Goal: Task Accomplishment & Management: Use online tool/utility

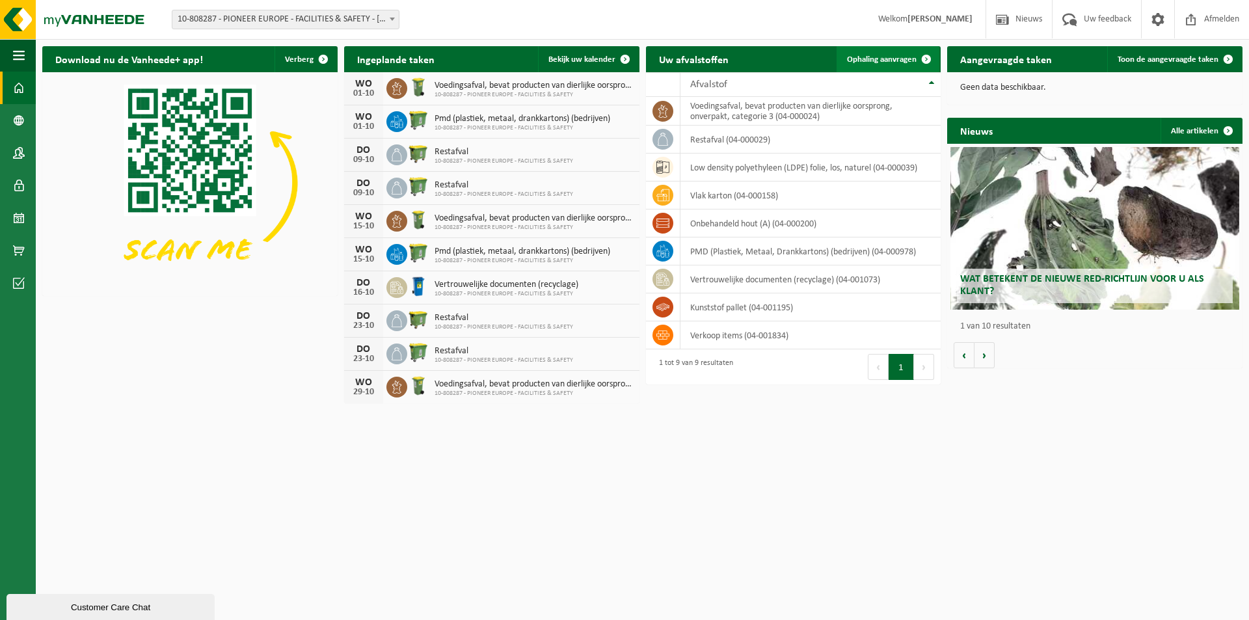
click at [924, 56] on span at bounding box center [926, 59] width 26 height 26
click at [1172, 62] on span "Toon de aangevraagde taken" at bounding box center [1168, 59] width 101 height 8
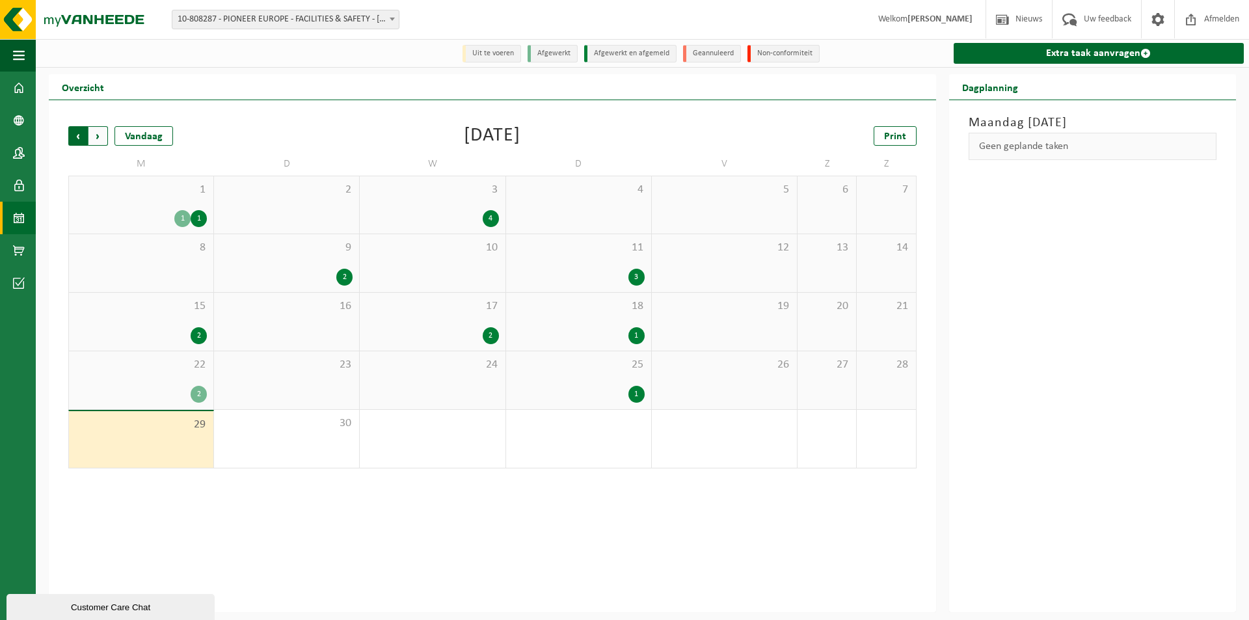
click at [94, 139] on span "Volgende" at bounding box center [98, 136] width 20 height 20
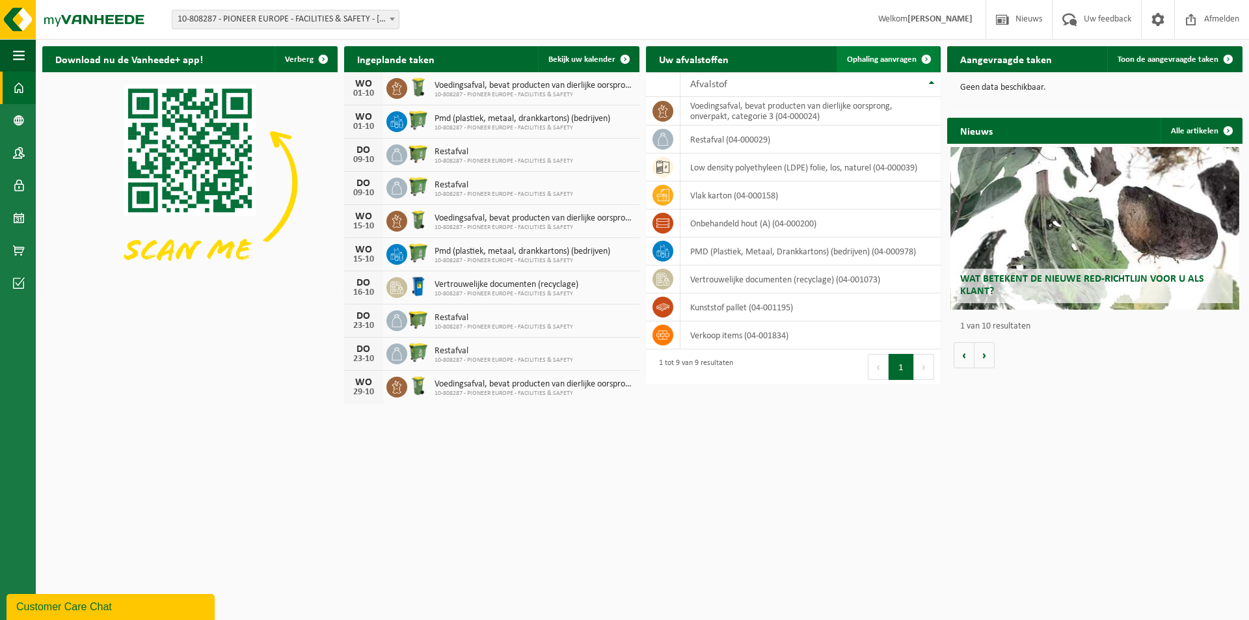
click at [887, 59] on span "Ophaling aanvragen" at bounding box center [882, 59] width 70 height 8
click at [874, 60] on span "Ophaling aanvragen" at bounding box center [882, 59] width 70 height 8
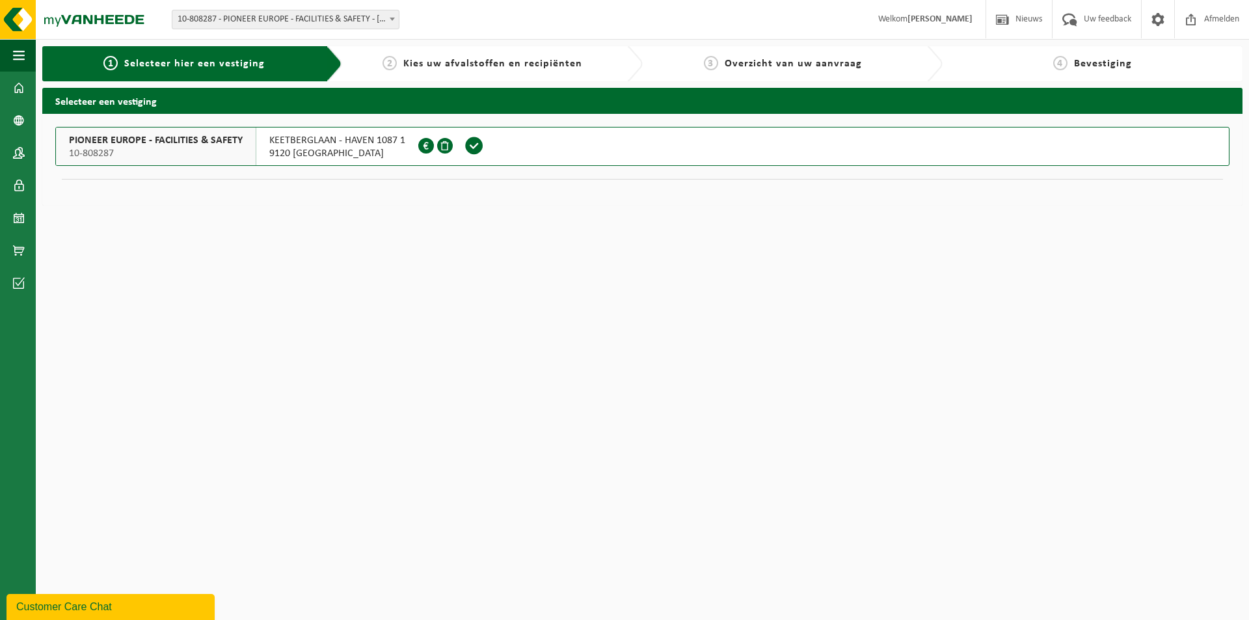
click at [466, 64] on span "Kies uw afvalstoffen en recipiënten" at bounding box center [492, 64] width 179 height 10
click at [122, 148] on span "10-808287" at bounding box center [156, 153] width 174 height 13
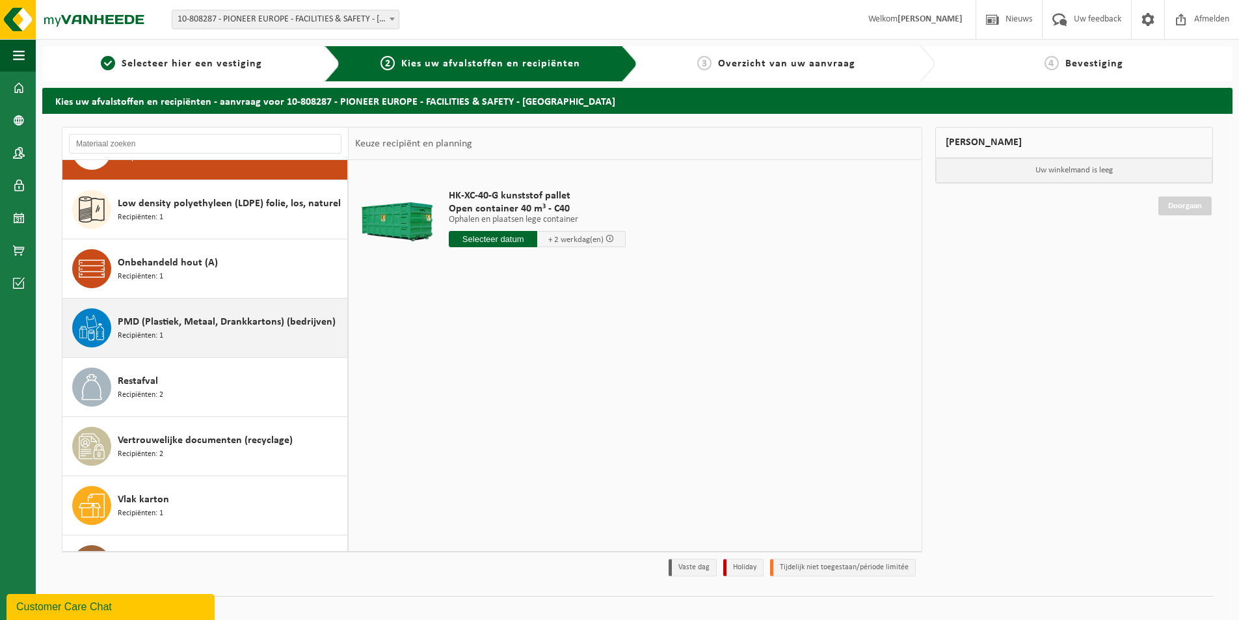
scroll to position [82, 0]
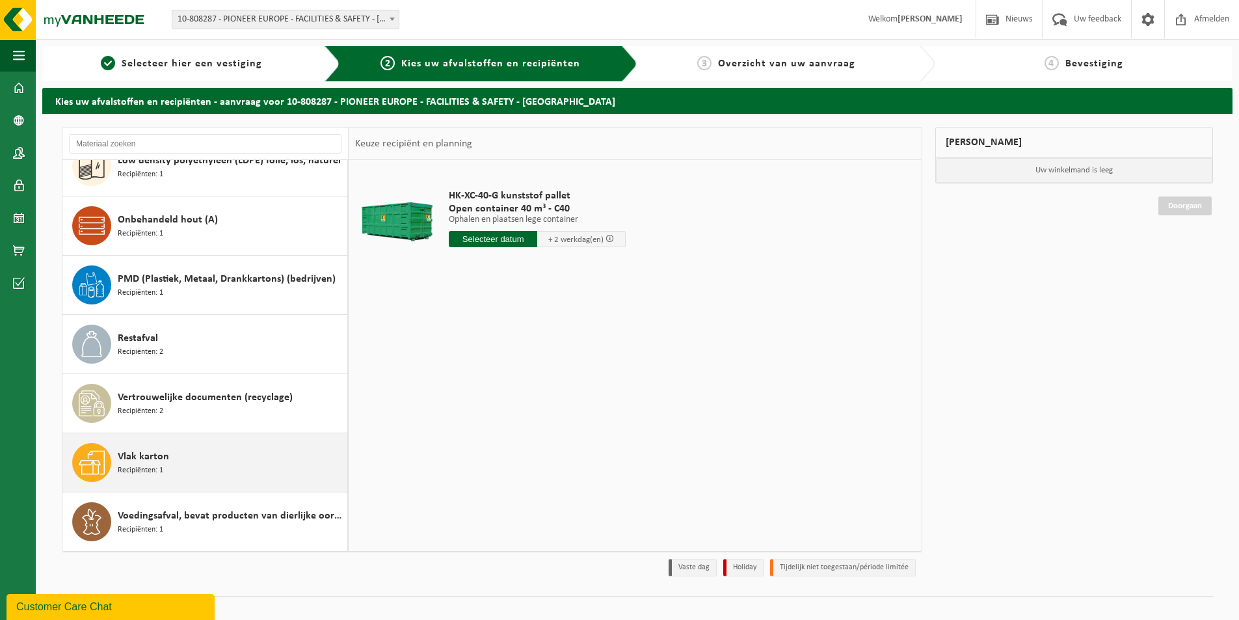
click at [145, 462] on span "Vlak karton" at bounding box center [143, 457] width 51 height 16
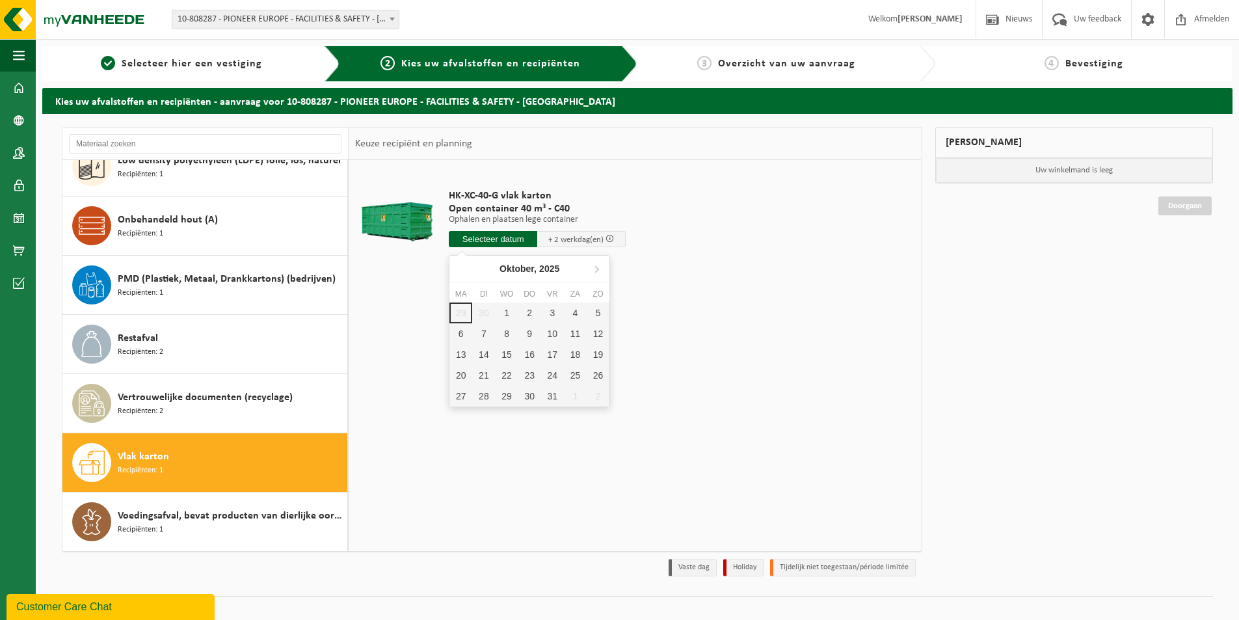
click at [524, 236] on input "text" at bounding box center [493, 239] width 88 height 16
click at [509, 316] on div "1" at bounding box center [506, 313] width 23 height 21
type input "Van [DATE]"
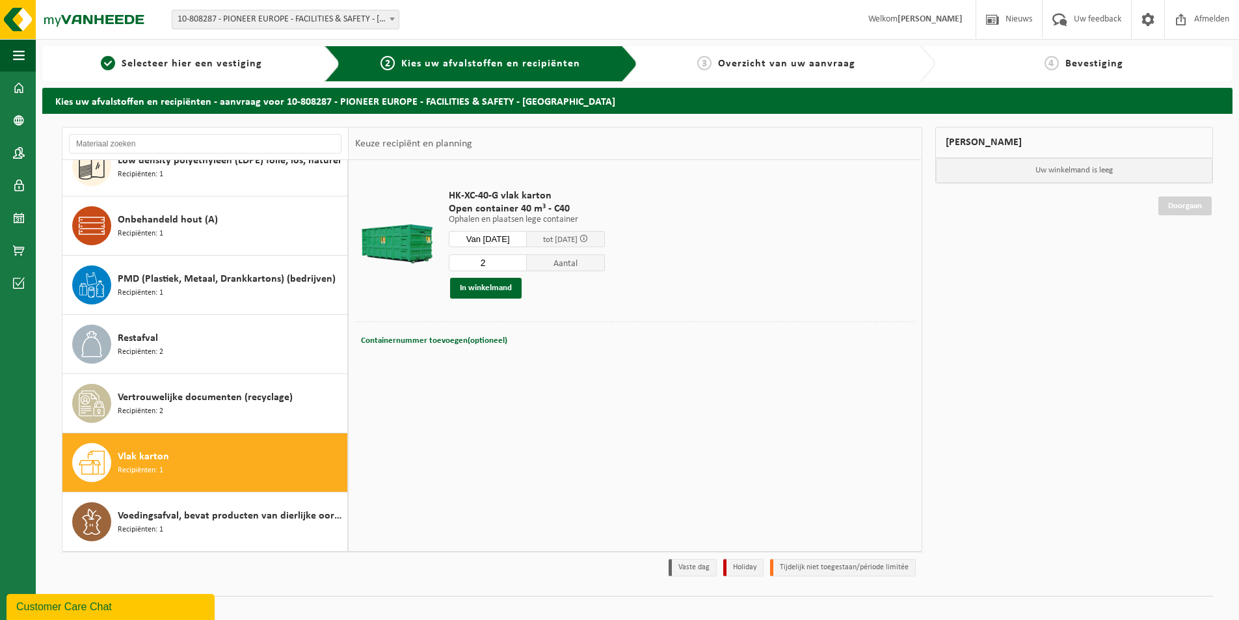
type input "2"
click at [526, 258] on input "2" at bounding box center [488, 262] width 78 height 17
click at [477, 284] on button "In winkelmand" at bounding box center [486, 288] width 72 height 21
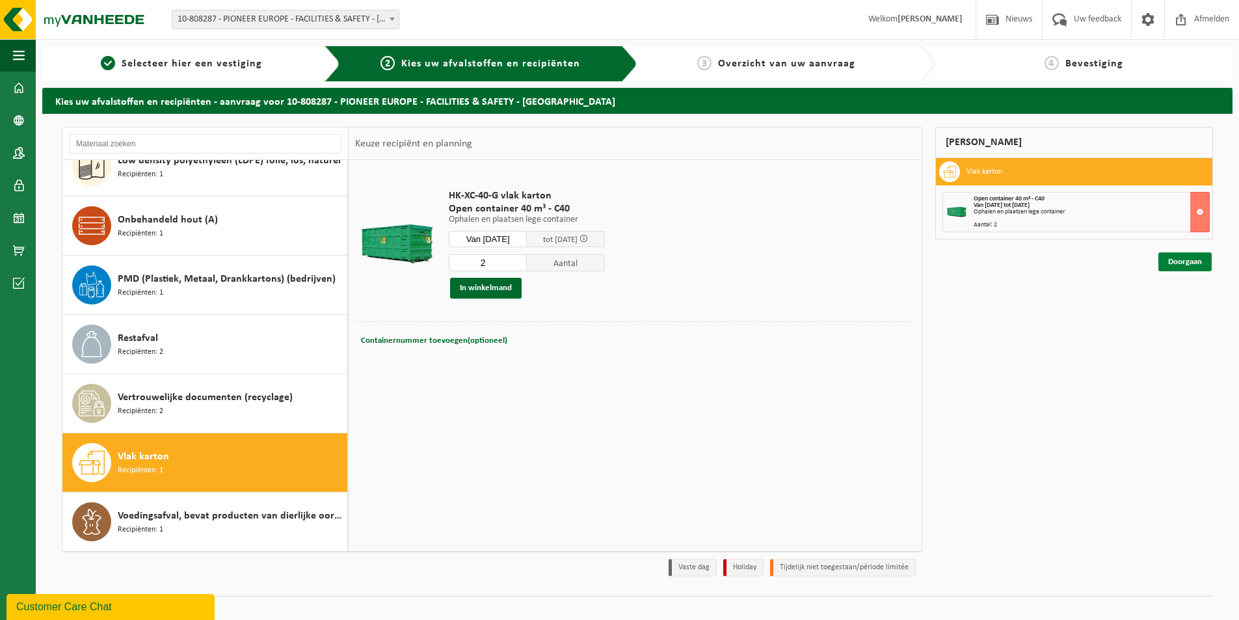
click at [1198, 264] on link "Doorgaan" at bounding box center [1185, 261] width 53 height 19
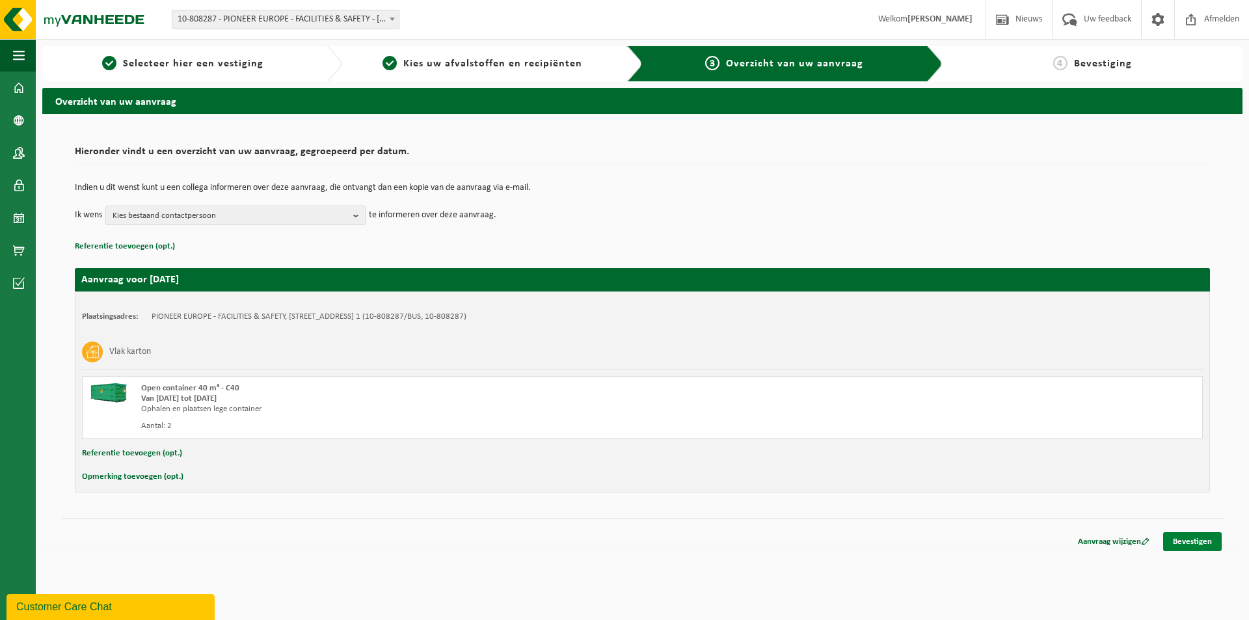
click at [1201, 540] on link "Bevestigen" at bounding box center [1192, 541] width 59 height 19
